Goal: Subscribe to service/newsletter

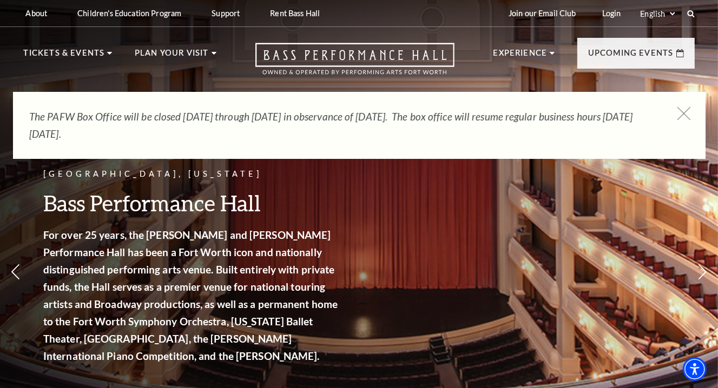
click at [686, 114] on icon at bounding box center [683, 114] width 14 height 14
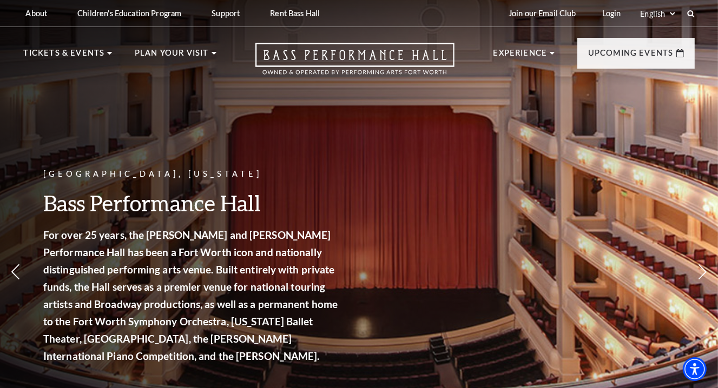
scroll to position [34, 0]
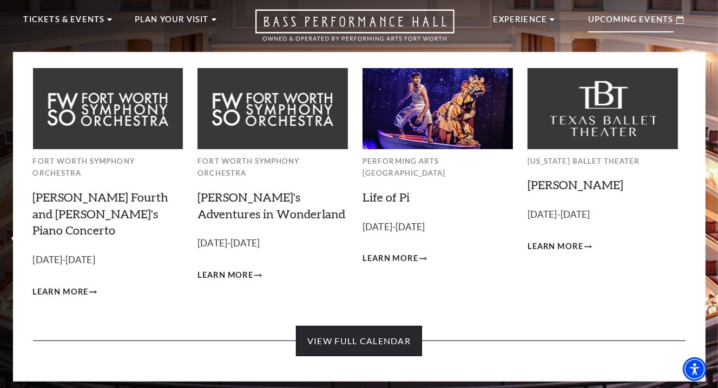
click at [380, 326] on link "View Full Calendar" at bounding box center [359, 341] width 126 height 30
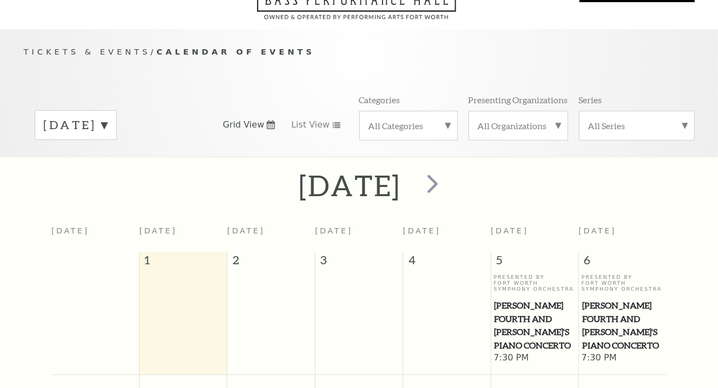
scroll to position [95, 0]
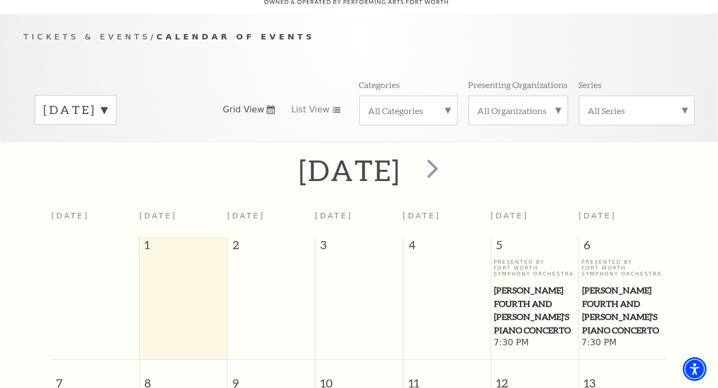
click at [108, 102] on label "September 2025" at bounding box center [76, 110] width 64 height 17
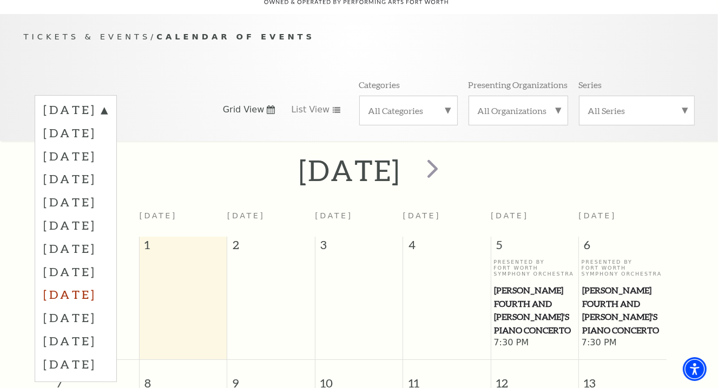
click at [95, 283] on label "May 2026" at bounding box center [76, 294] width 64 height 23
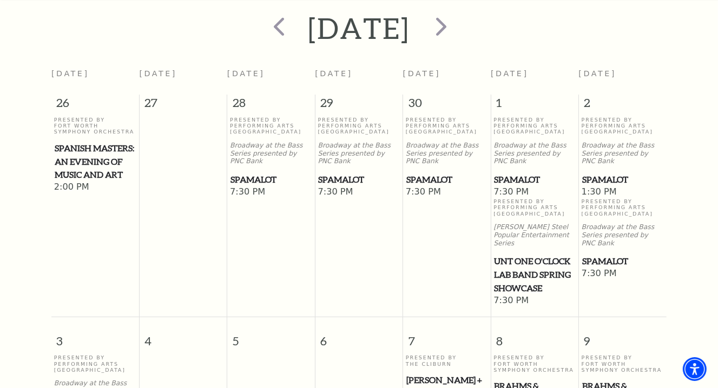
scroll to position [234, 0]
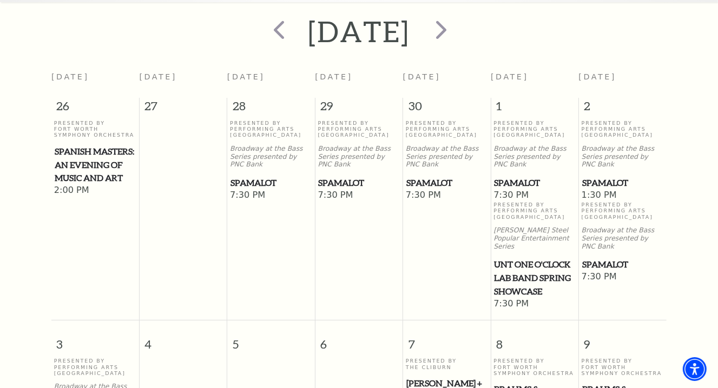
click at [590, 176] on span "Spamalot" at bounding box center [622, 183] width 81 height 14
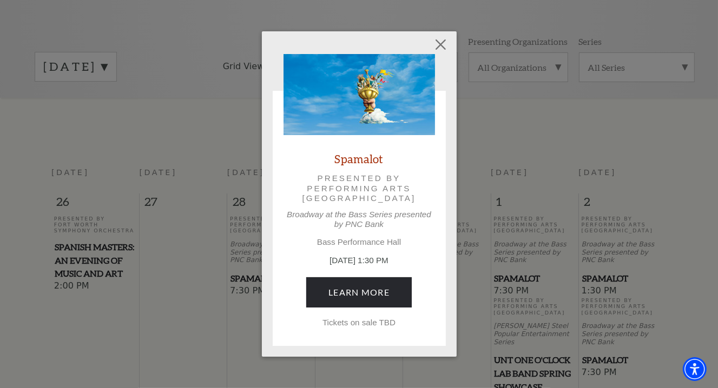
scroll to position [129, 0]
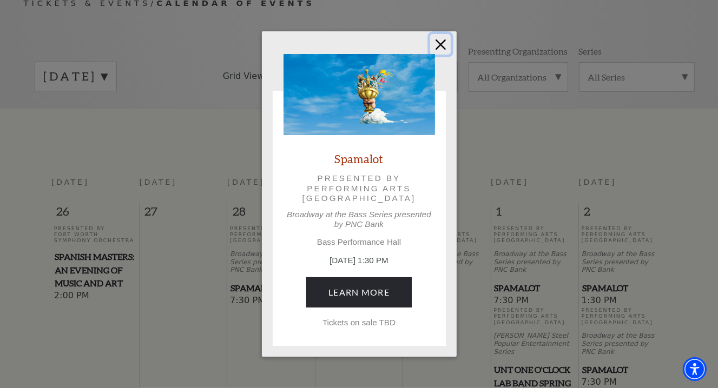
click at [439, 46] on button "Close" at bounding box center [440, 44] width 21 height 21
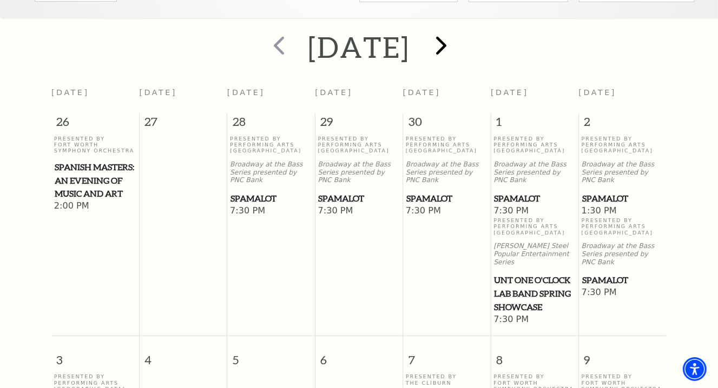
scroll to position [171, 0]
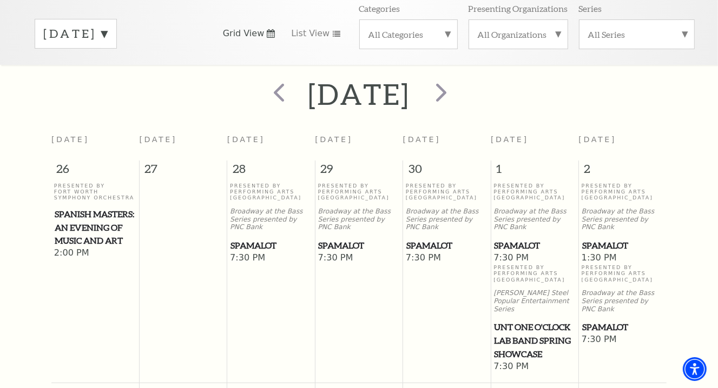
click at [610, 239] on span "Spamalot" at bounding box center [622, 246] width 81 height 14
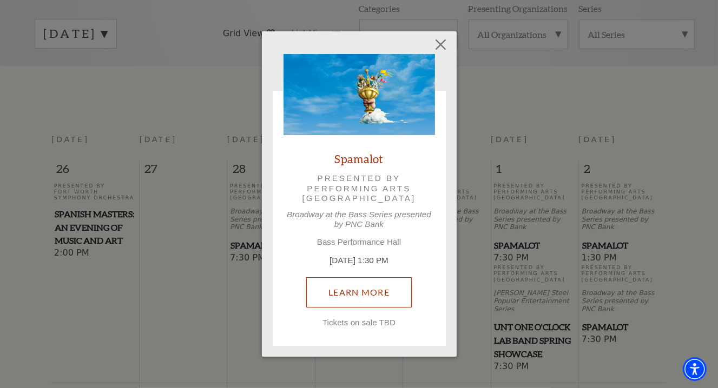
click at [365, 284] on link "Learn More" at bounding box center [358, 292] width 105 height 30
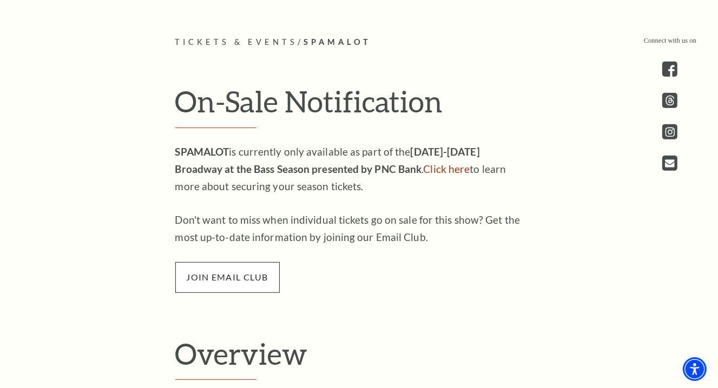
scroll to position [515, 0]
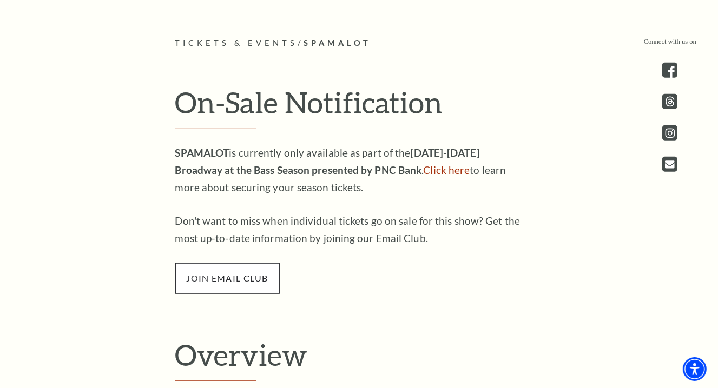
click at [229, 282] on span "join email club" at bounding box center [227, 278] width 104 height 30
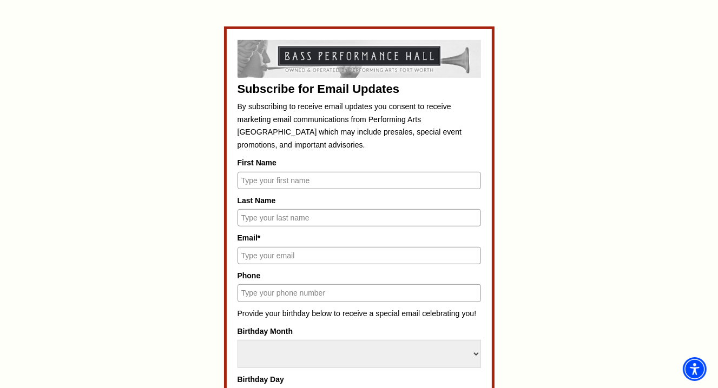
scroll to position [456, 0]
click at [253, 174] on input "First Name" at bounding box center [358, 179] width 243 height 17
type input "[PERSON_NAME]"
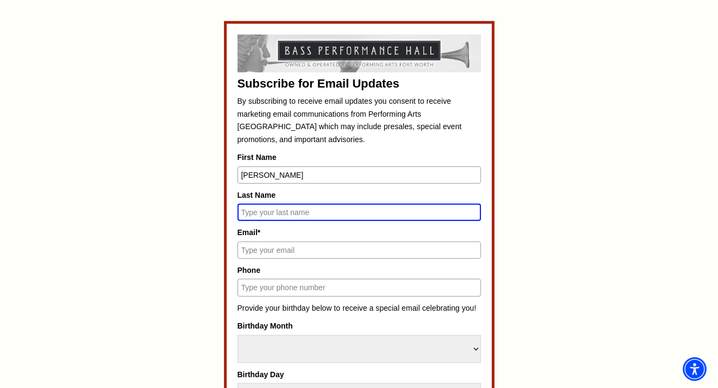
scroll to position [452, 0]
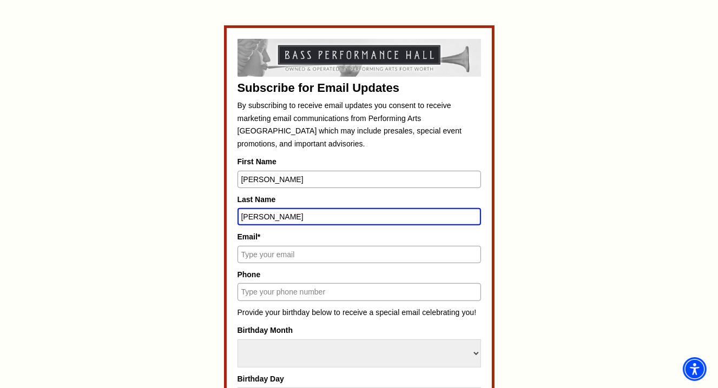
type input "[PERSON_NAME]"
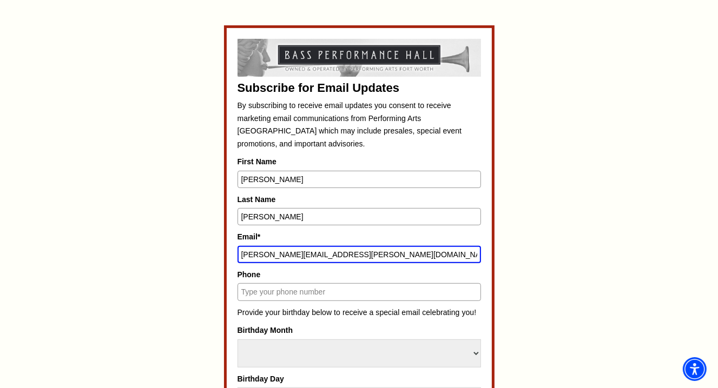
type input "[PERSON_NAME][EMAIL_ADDRESS][PERSON_NAME][DOMAIN_NAME]"
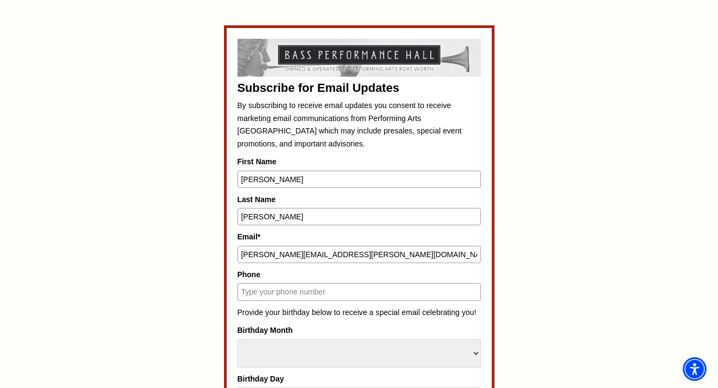
click at [251, 290] on input "Phone" at bounding box center [358, 291] width 243 height 17
type input "2144026097"
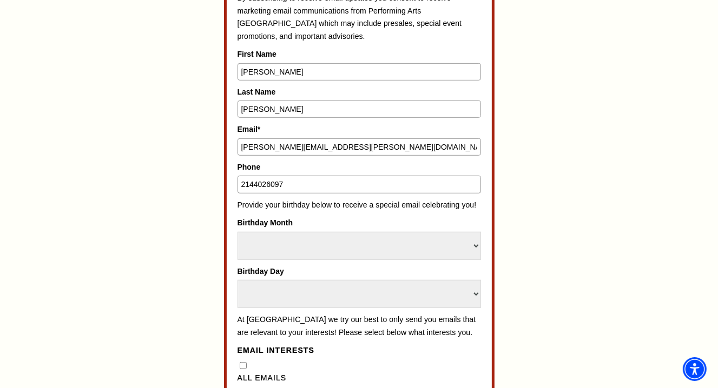
scroll to position [562, 0]
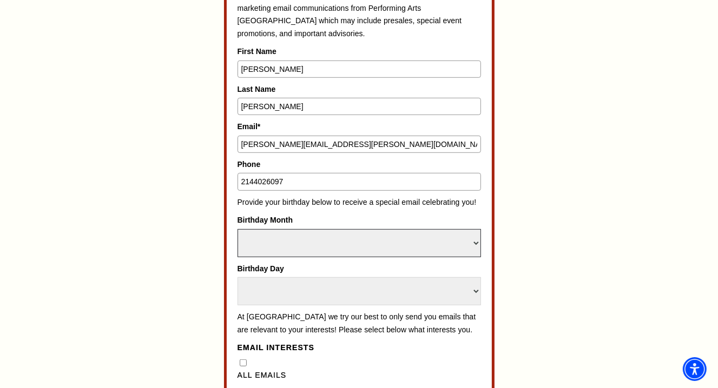
click at [464, 249] on select "Select Month January February March April May June July August September Octobe…" at bounding box center [358, 243] width 243 height 28
select select "June"
click at [237, 229] on select "Select Month January February March April May June July August September Octobe…" at bounding box center [358, 243] width 243 height 28
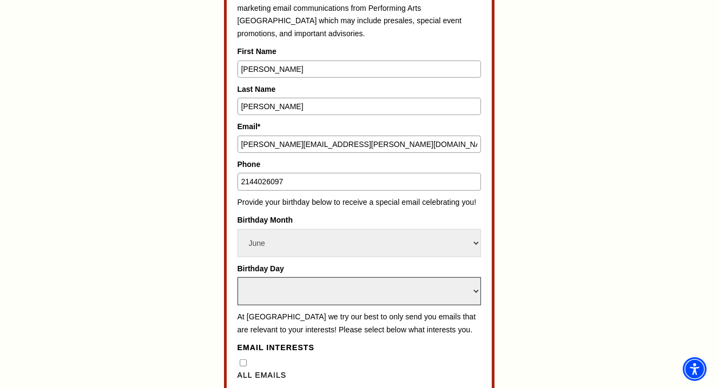
click at [384, 290] on select "Select Day 1 2 3 4 5 6 7 8 9 10 11 12 13 14 15 16 17 18 19 20 21 22 23 24 25 26…" at bounding box center [358, 291] width 243 height 28
select select "2"
click at [237, 277] on select "Select Day 1 2 3 4 5 6 7 8 9 10 11 12 13 14 15 16 17 18 19 20 21 22 23 24 25 26…" at bounding box center [358, 291] width 243 height 28
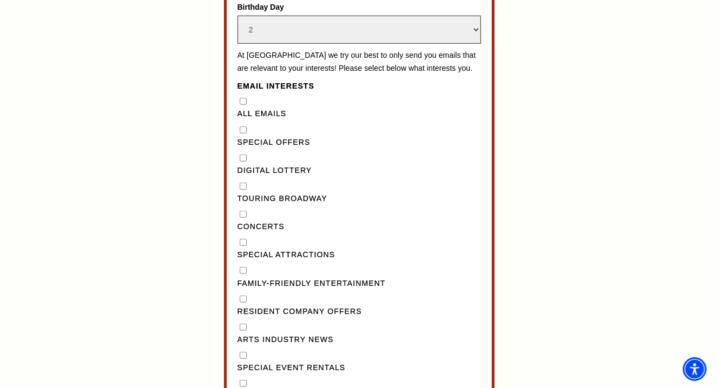
scroll to position [826, 0]
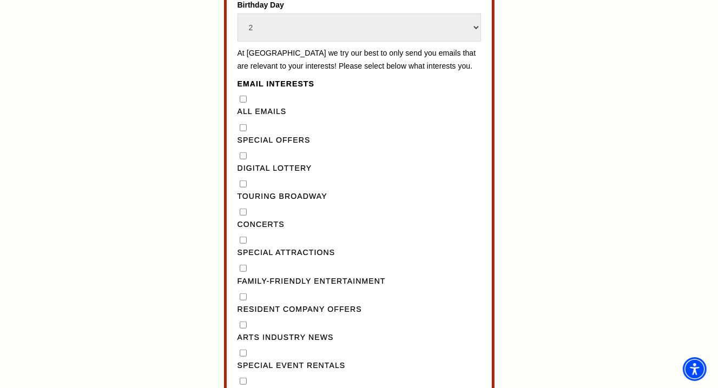
click at [240, 131] on "] "Special Offers" at bounding box center [243, 127] width 7 height 7
checkbox "] "true"
click at [240, 160] on Lottery"] "Digital Lottery" at bounding box center [243, 155] width 7 height 7
checkbox Lottery"] "true"
click at [241, 188] on Broadway"] "Touring Broadway" at bounding box center [243, 184] width 7 height 7
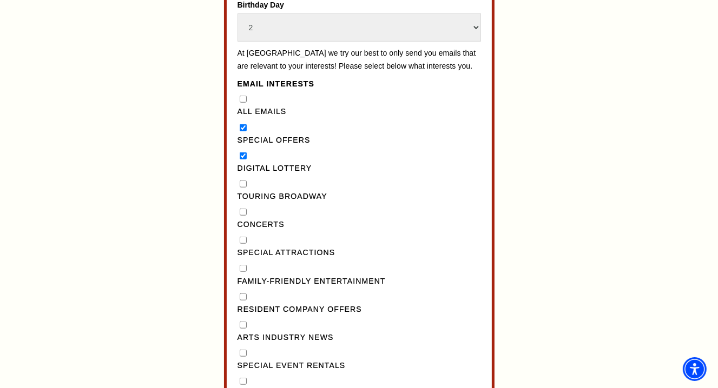
checkbox Broadway"] "true"
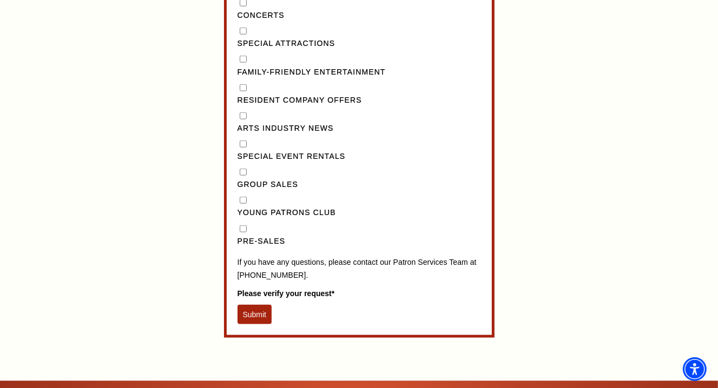
scroll to position [1042, 0]
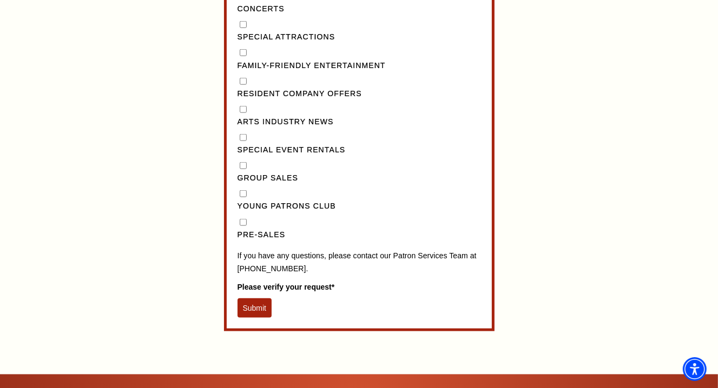
click at [240, 226] on input "Pre-Sales" at bounding box center [243, 222] width 7 height 7
checkbox input "true"
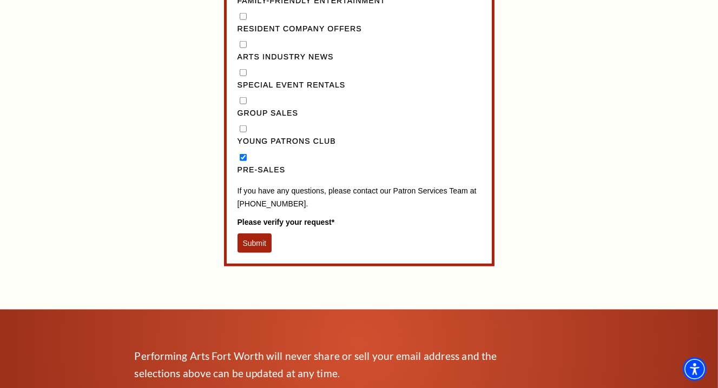
scroll to position [1110, 0]
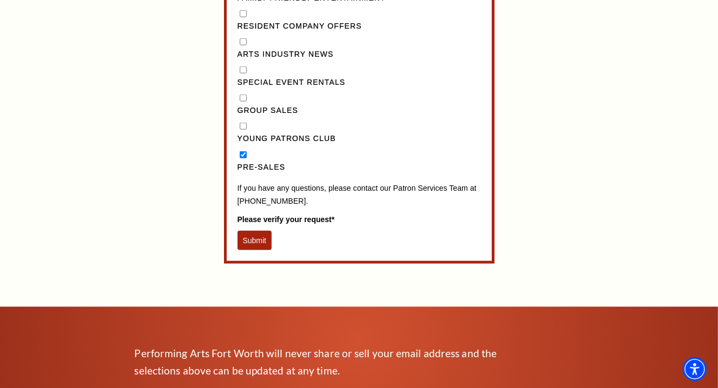
click at [260, 250] on button "Submit" at bounding box center [254, 240] width 35 height 19
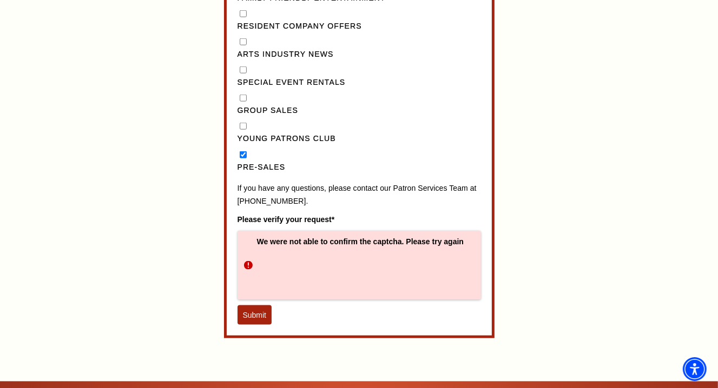
click at [255, 325] on button "Submit" at bounding box center [254, 314] width 35 height 19
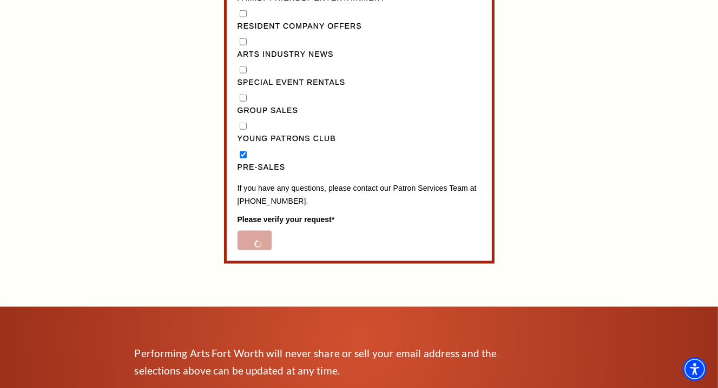
scroll to position [600, 0]
